Goal: Information Seeking & Learning: Learn about a topic

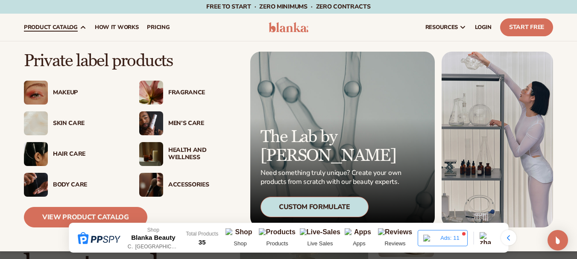
click at [73, 121] on div "Skin Care" at bounding box center [87, 123] width 69 height 7
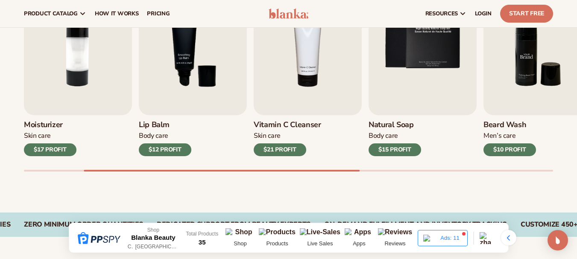
scroll to position [256, 0]
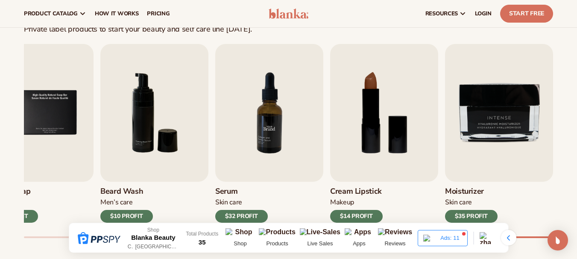
click at [267, 117] on img "7 / 9" at bounding box center [269, 113] width 108 height 138
click at [264, 114] on img "7 / 9" at bounding box center [269, 113] width 108 height 138
click at [265, 106] on img "7 / 9" at bounding box center [269, 113] width 108 height 138
click at [229, 195] on h3 "Serum" at bounding box center [241, 191] width 53 height 9
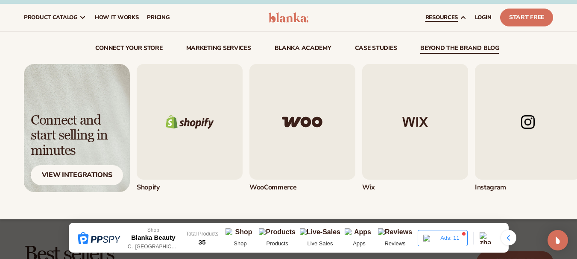
scroll to position [0, 0]
